Goal: Find specific page/section: Find specific page/section

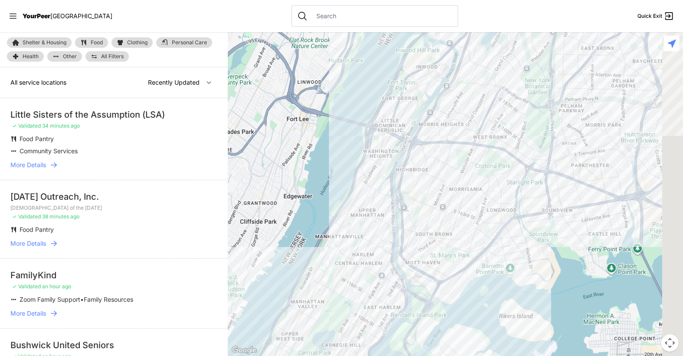
drag, startPoint x: 601, startPoint y: 128, endPoint x: 569, endPoint y: 174, distance: 55.2
click at [428, 253] on div at bounding box center [455, 194] width 455 height 324
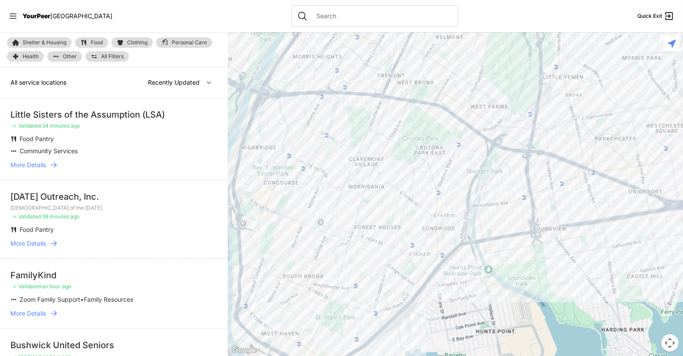
drag, startPoint x: 488, startPoint y: 245, endPoint x: 517, endPoint y: 206, distance: 49.4
click at [517, 206] on div at bounding box center [455, 194] width 455 height 324
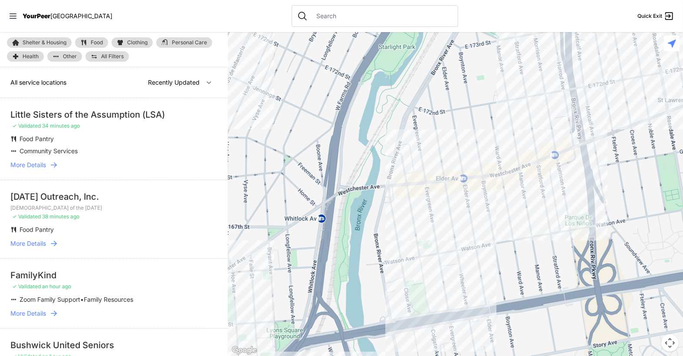
click at [410, 245] on div at bounding box center [455, 194] width 455 height 324
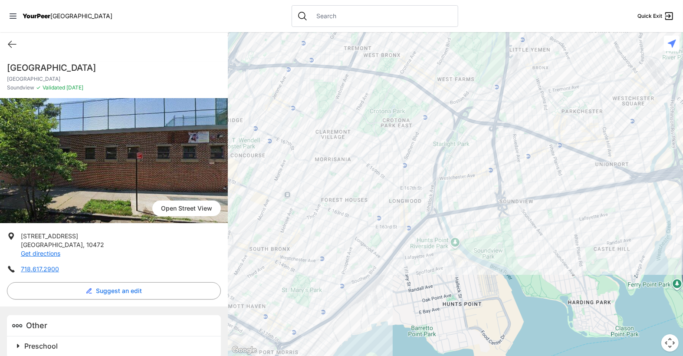
drag, startPoint x: 11, startPoint y: 66, endPoint x: 144, endPoint y: 72, distance: 133.7
click at [144, 72] on h1 "[GEOGRAPHIC_DATA]" at bounding box center [114, 68] width 214 height 12
copy h1 "[GEOGRAPHIC_DATA]"
click at [202, 59] on div "[GEOGRAPHIC_DATA] [GEOGRAPHIC_DATA] ✓ Validated [DATE] [GEOGRAPHIC_DATA] View […" at bounding box center [114, 211] width 228 height 310
click at [483, 160] on div at bounding box center [455, 194] width 455 height 324
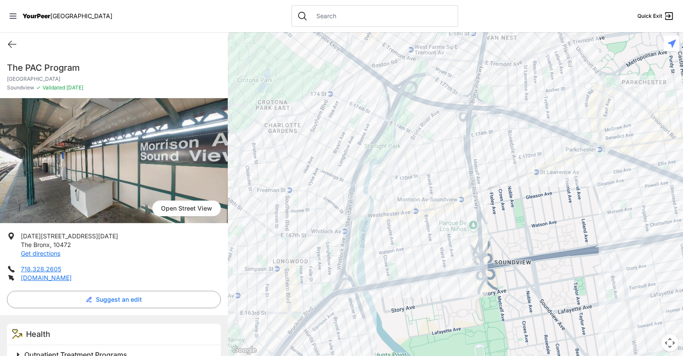
click at [441, 177] on div at bounding box center [455, 194] width 455 height 324
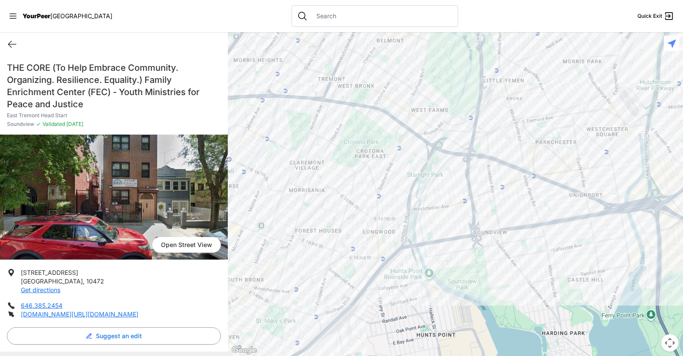
click at [500, 180] on div at bounding box center [455, 194] width 455 height 324
